Goal: Check status: Check status

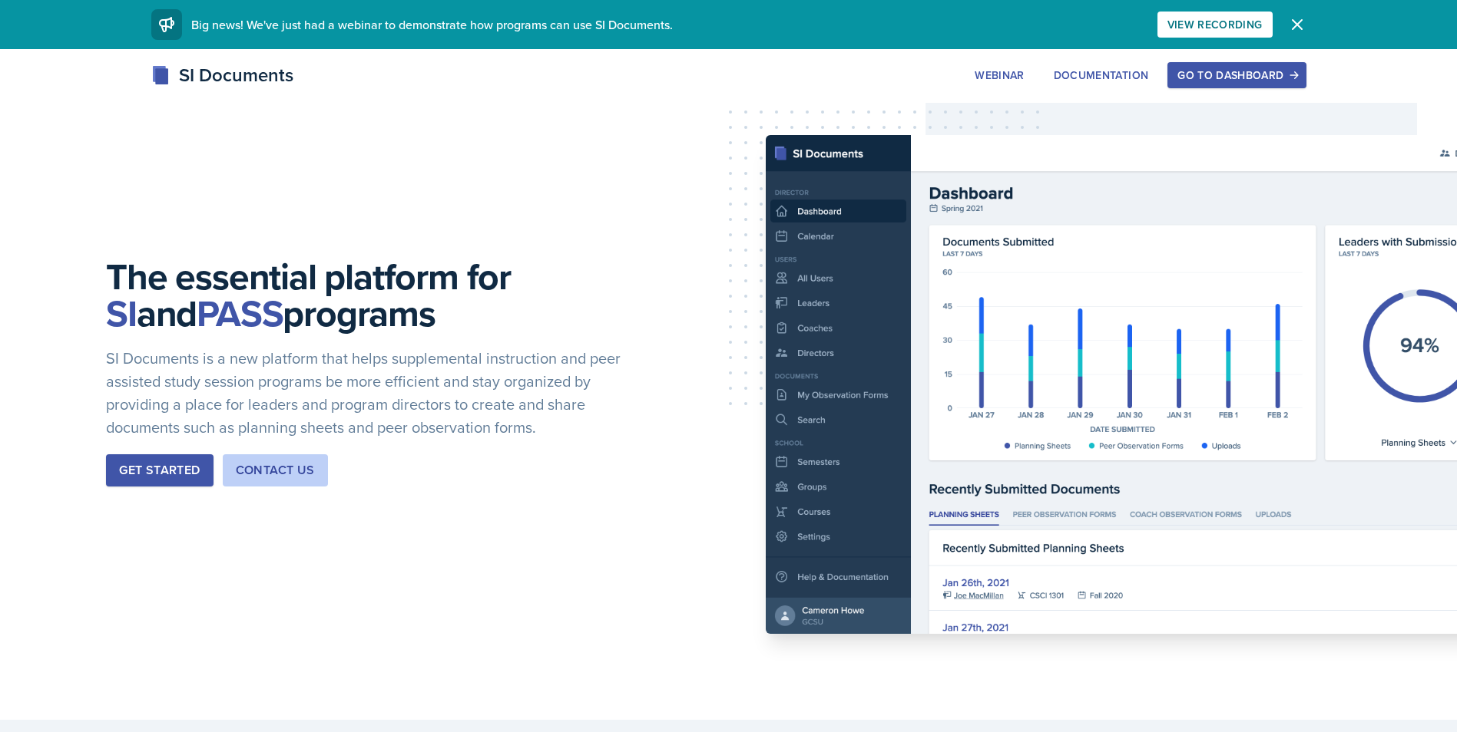
click at [1215, 75] on div "Go to Dashboard" at bounding box center [1236, 75] width 118 height 12
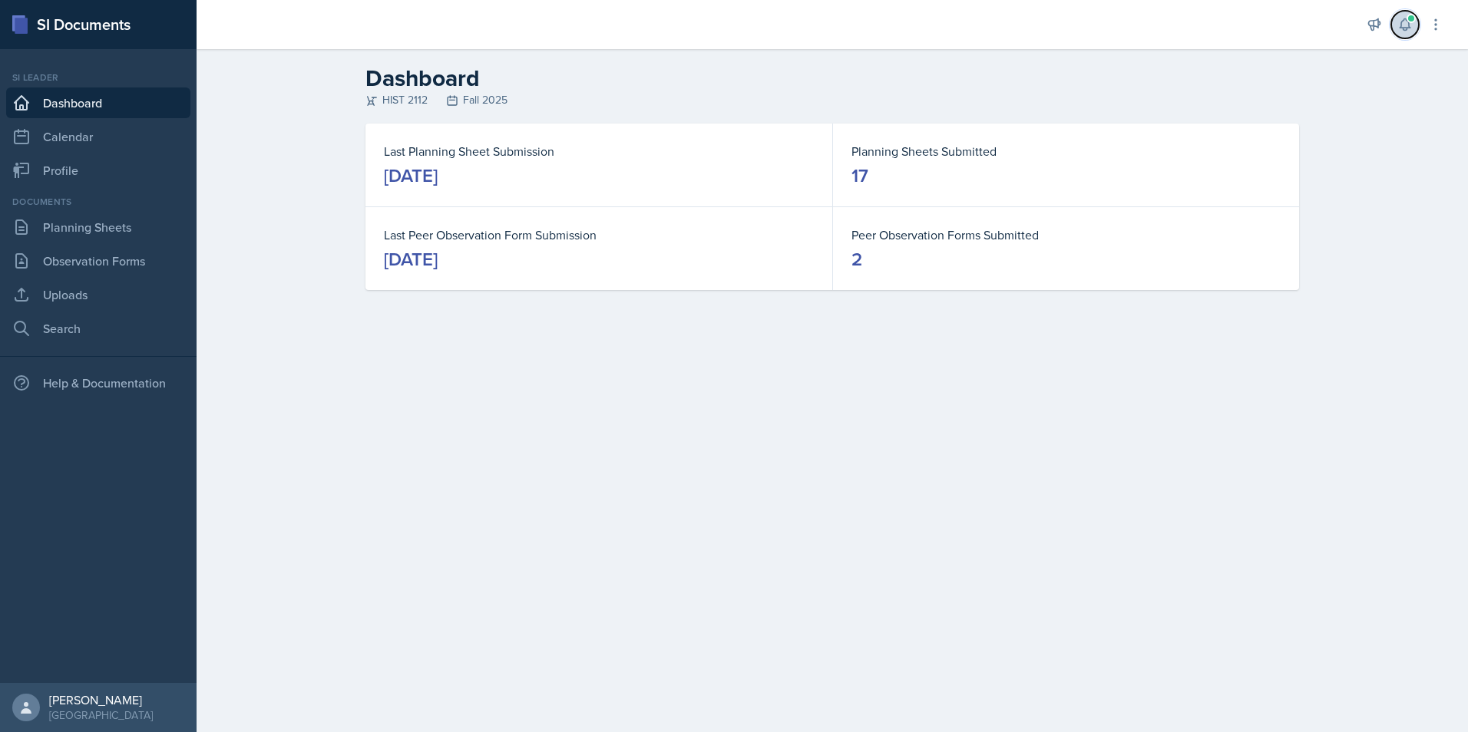
click at [1397, 27] on icon at bounding box center [1404, 24] width 15 height 15
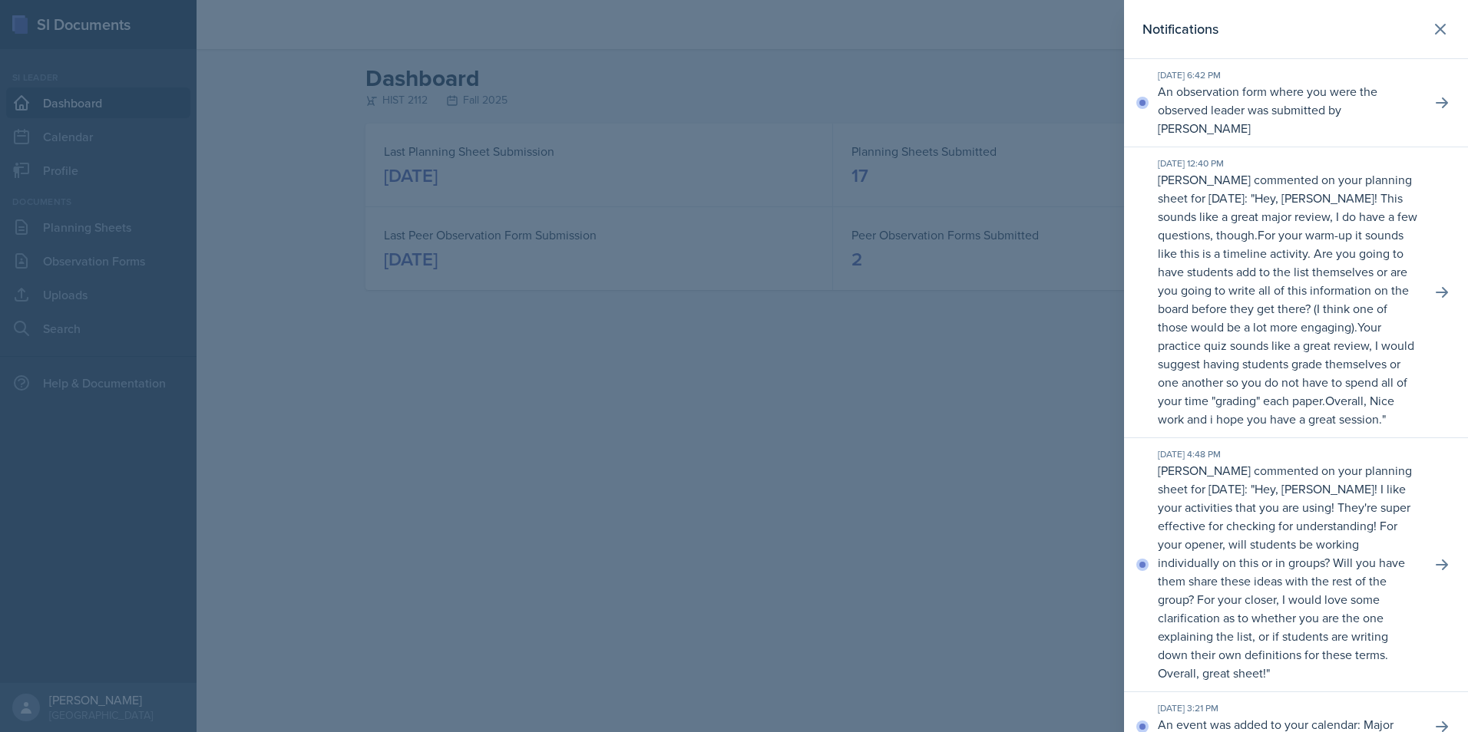
click at [1310, 129] on p "An observation form where you were the observed leader was submitted by [PERSON…" at bounding box center [1288, 109] width 261 height 55
click at [1424, 89] on div "[DATE] 6:42 PM An observation form where you were the observed leader was submi…" at bounding box center [1296, 103] width 344 height 88
click at [1436, 103] on icon at bounding box center [1442, 103] width 12 height 11
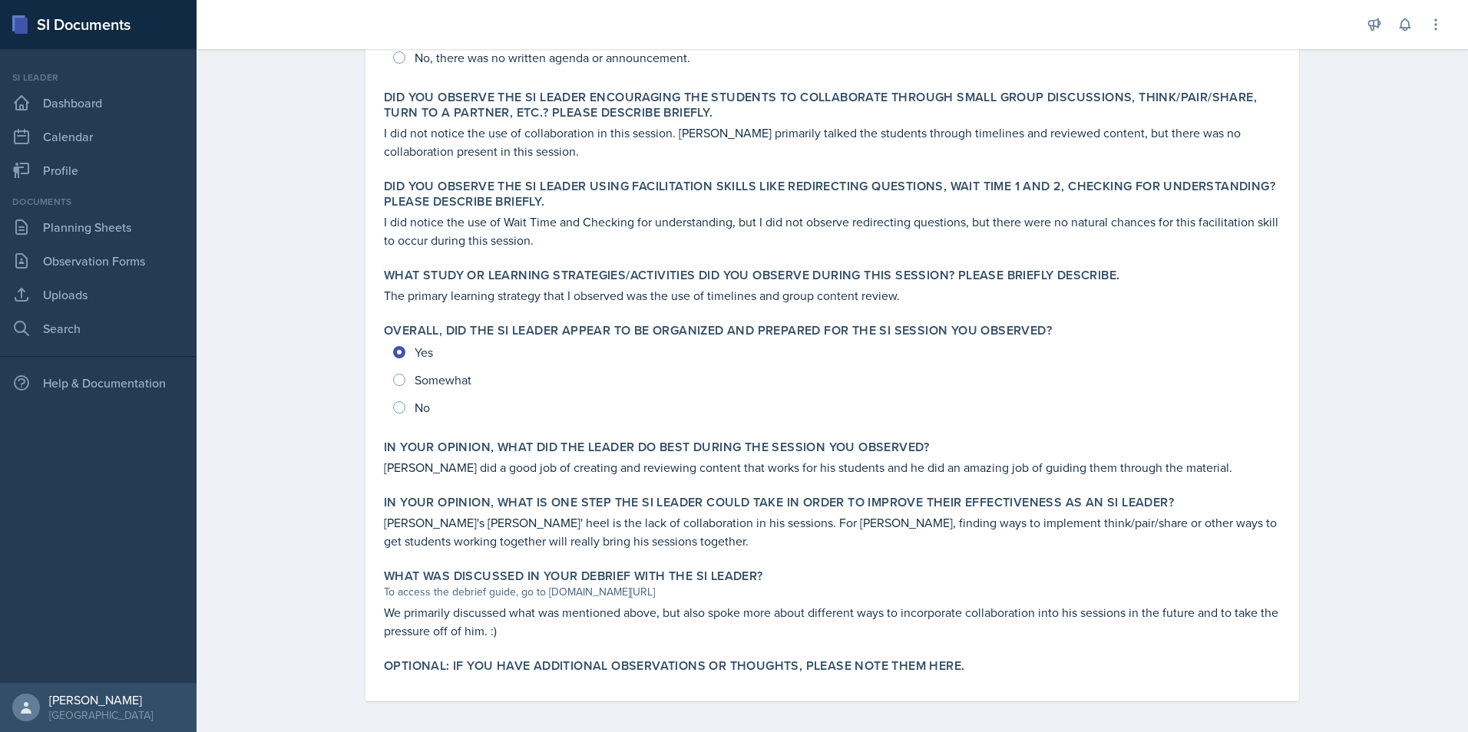
scroll to position [467, 0]
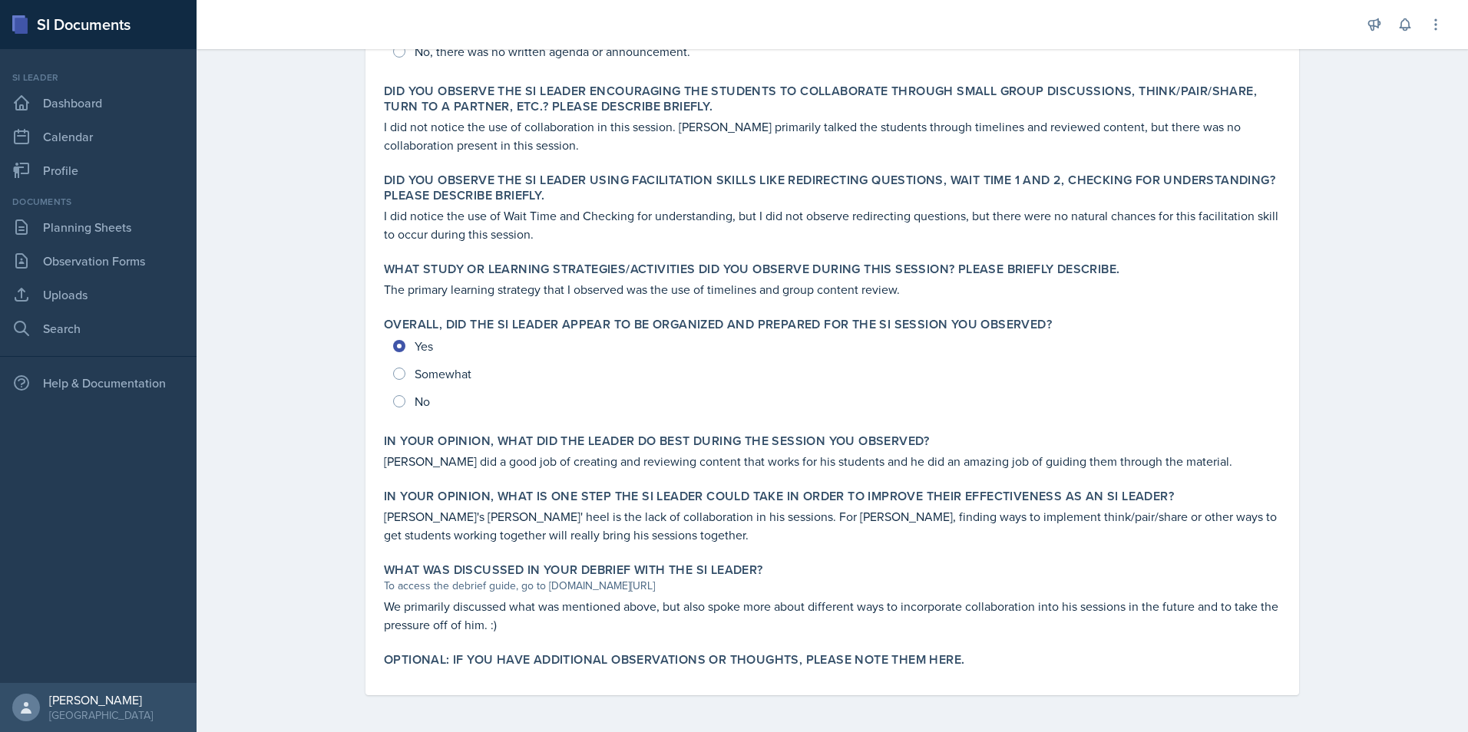
click at [848, 317] on label "Overall, did the SI Leader appear to be organized and prepared for the SI Sessi…" at bounding box center [718, 324] width 668 height 15
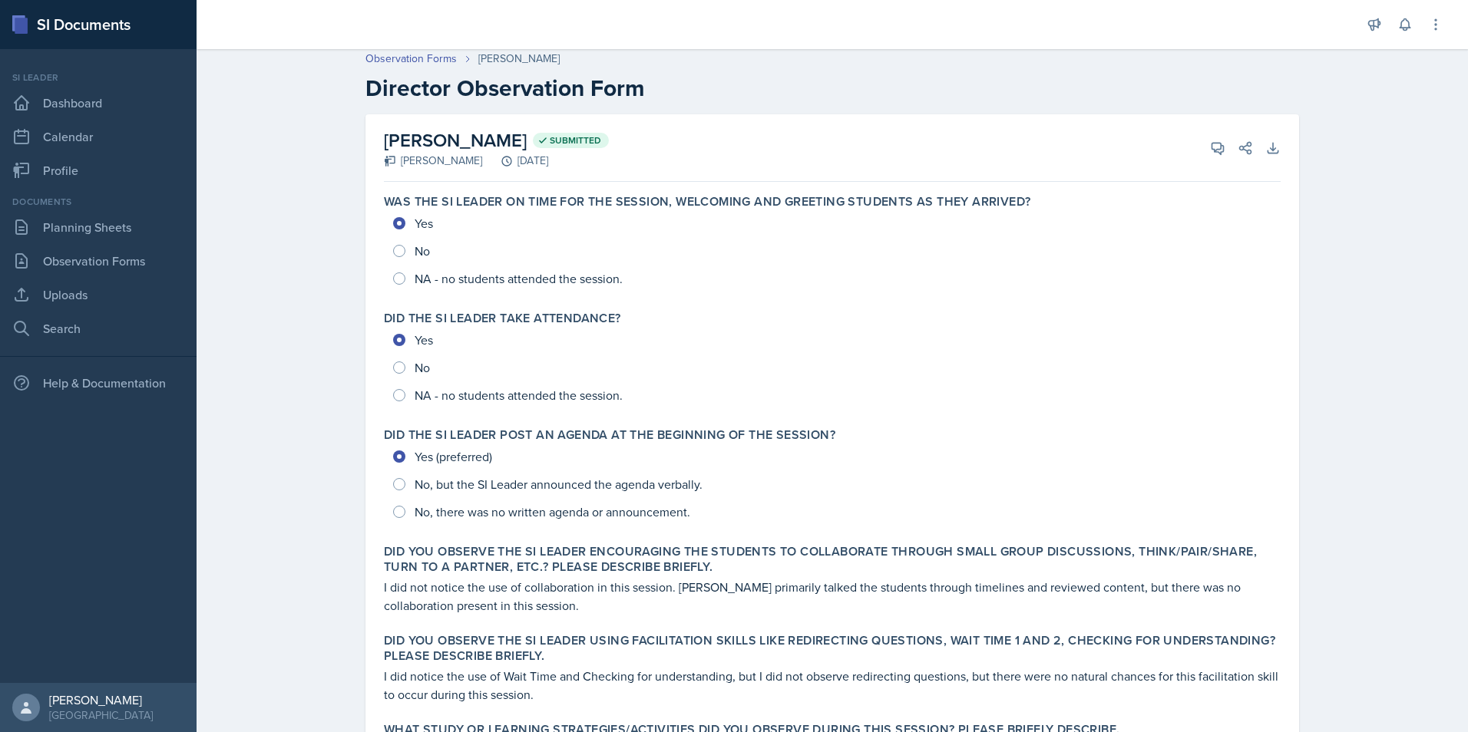
scroll to position [0, 0]
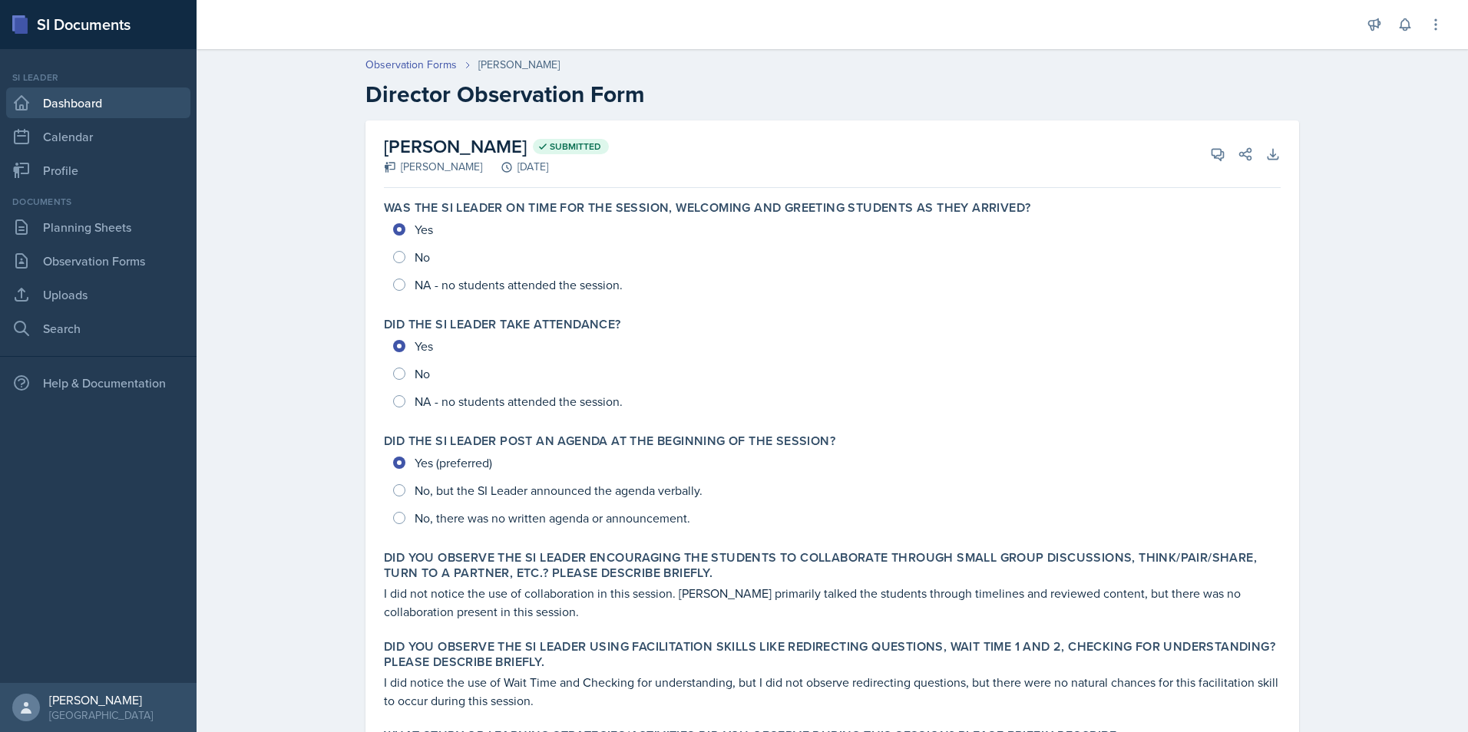
click at [95, 101] on link "Dashboard" at bounding box center [98, 103] width 184 height 31
